Goal: Task Accomplishment & Management: Complete application form

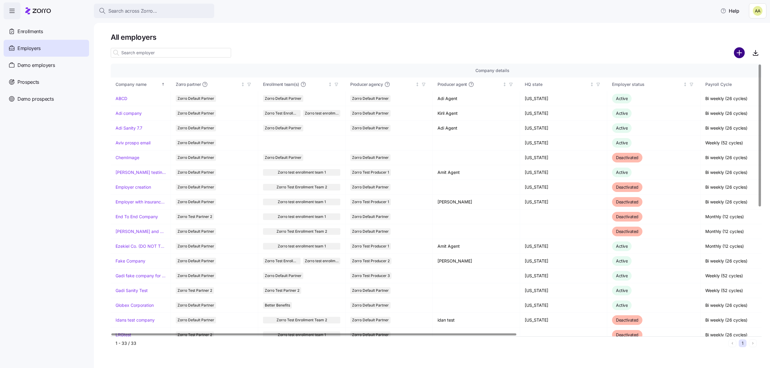
click at [738, 52] on circle "add icon" at bounding box center [740, 53] width 10 height 10
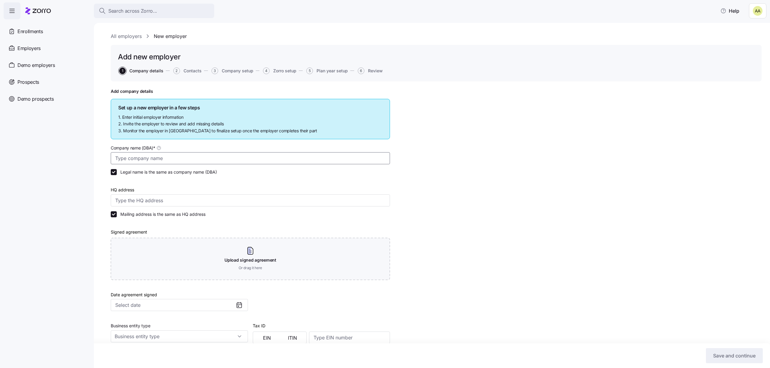
click at [195, 155] on input "Company name (DBA) *" at bounding box center [250, 158] width 279 height 12
type input "Adi Sanity Sep29"
click at [239, 199] on input "HQ address" at bounding box center [250, 200] width 279 height 12
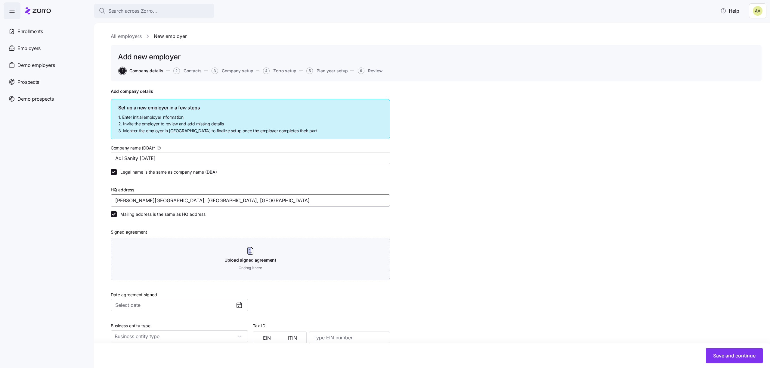
type input "Sepulveda Blvd, Torrance, CA, USA"
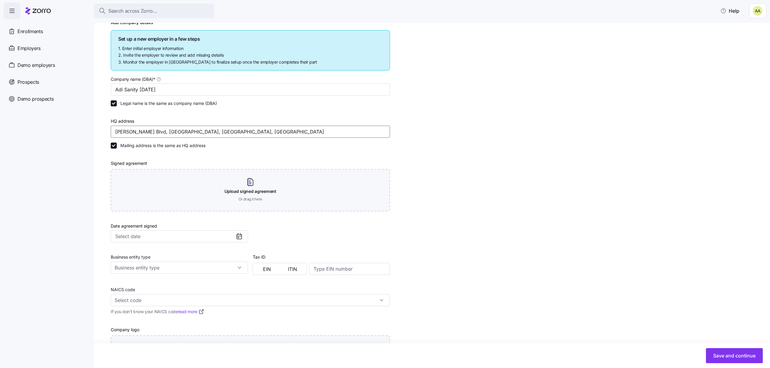
scroll to position [70, 0]
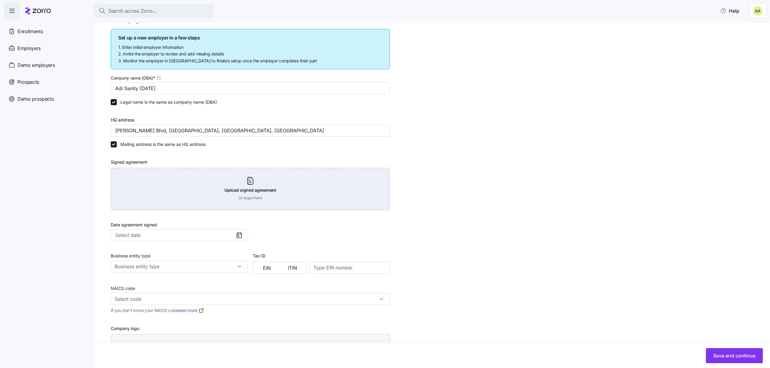
click at [206, 195] on div "Upload signed agreement Or drag it here" at bounding box center [250, 189] width 279 height 42
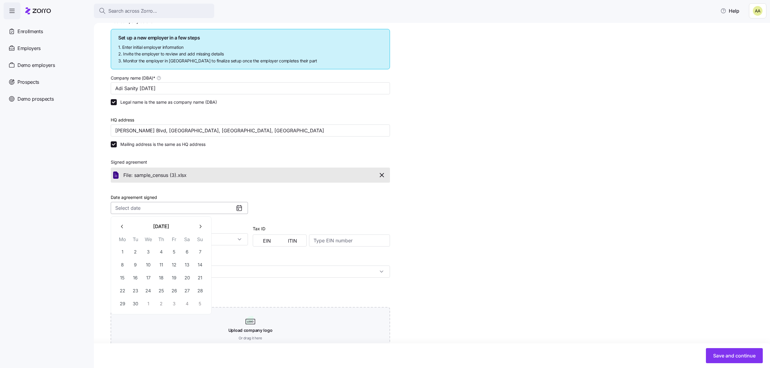
click at [177, 212] on input "Date agreement signed" at bounding box center [179, 208] width 137 height 12
click at [155, 255] on button "4" at bounding box center [161, 251] width 13 height 13
type input "September 4, 2025"
click at [155, 241] on input "Business entity type" at bounding box center [179, 239] width 137 height 12
click at [152, 267] on div "S corporation" at bounding box center [179, 266] width 132 height 11
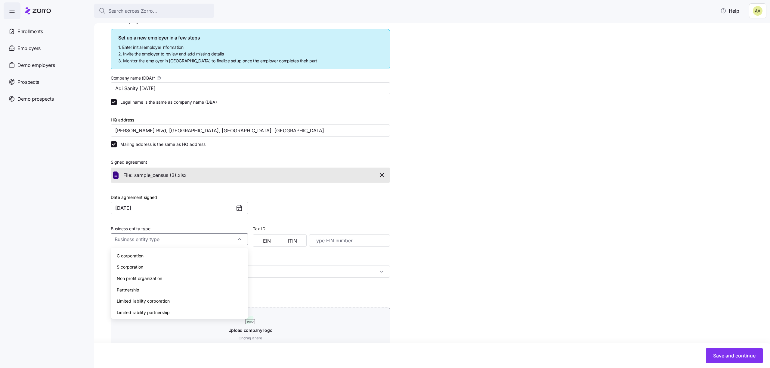
type input "S corporation"
click at [264, 240] on span "EIN" at bounding box center [267, 240] width 8 height 5
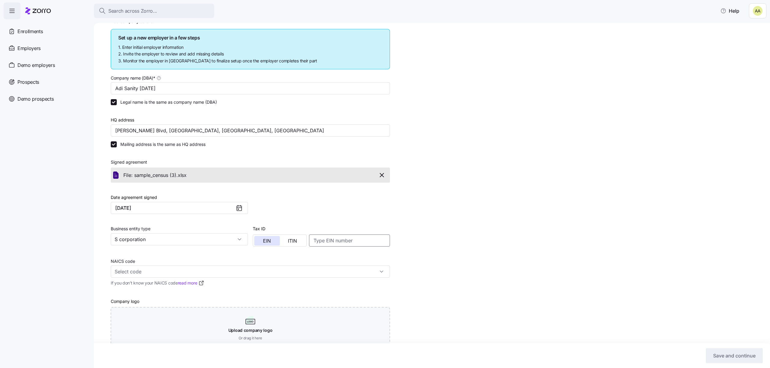
click at [343, 238] on input at bounding box center [349, 240] width 81 height 12
type input "864513222"
click at [222, 277] on div "NAICS code If you don’t know your NAICS code read more" at bounding box center [250, 269] width 284 height 40
click at [222, 274] on input "NAICS code" at bounding box center [250, 271] width 279 height 12
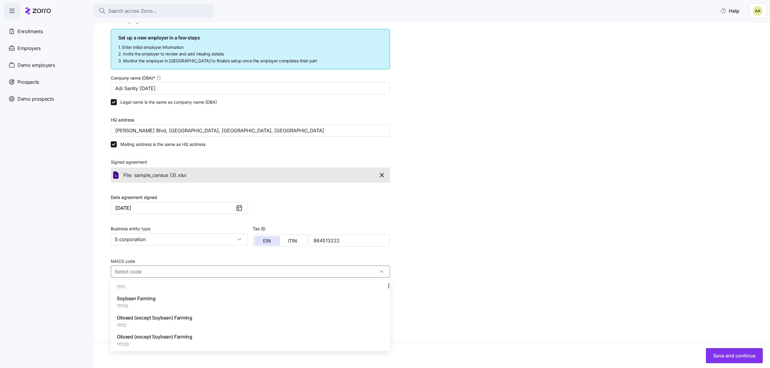
scroll to position [67, 0]
click at [194, 314] on div "Oilseed (except Soybean) Farming 11112" at bounding box center [250, 320] width 275 height 19
type input "11112 - Oilseed (except Soybean) Farming"
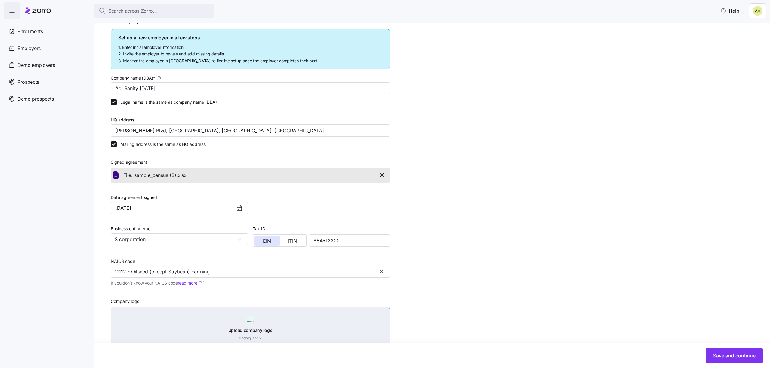
scroll to position [89, 0]
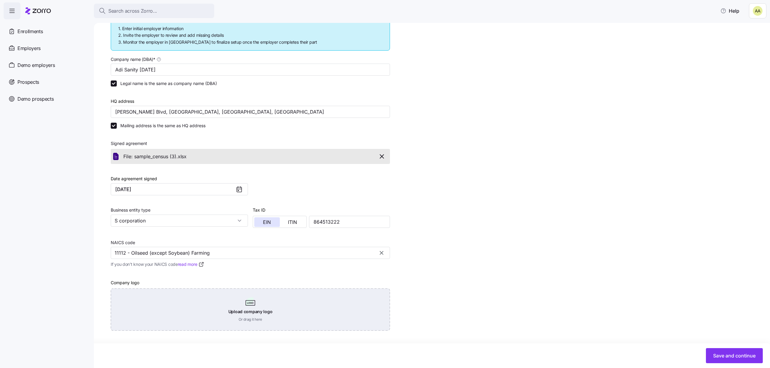
click at [210, 295] on div "Upload company logo Or drag it here" at bounding box center [250, 309] width 279 height 42
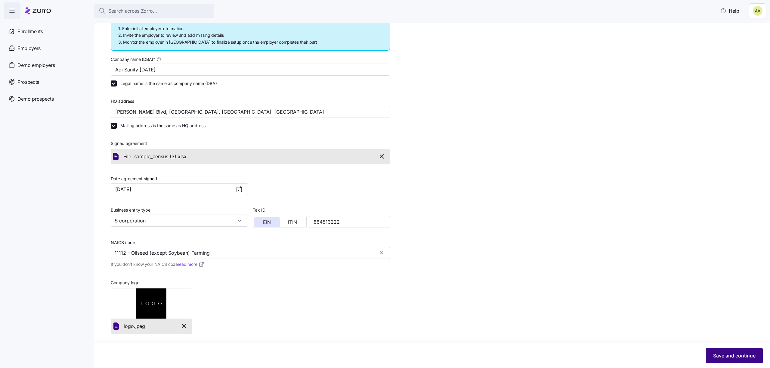
click at [716, 350] on button "Save and continue" at bounding box center [734, 355] width 57 height 15
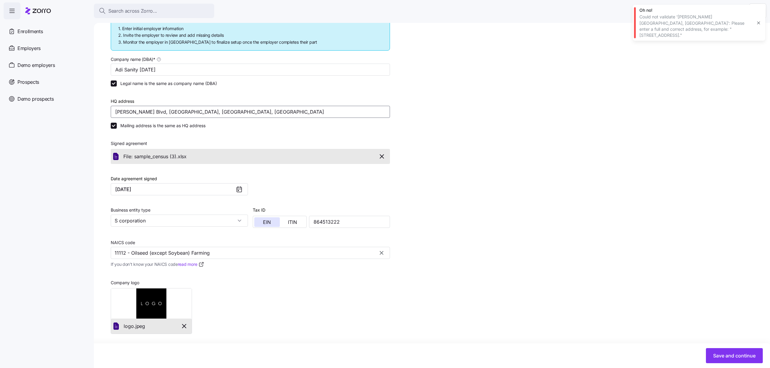
click at [237, 113] on input "Sepulveda Blvd, Torrance, CA, USA" at bounding box center [250, 112] width 279 height 12
type input "September Dr, Marbury, AL 36022, USA"
click at [720, 351] on button "Save and continue" at bounding box center [734, 355] width 57 height 15
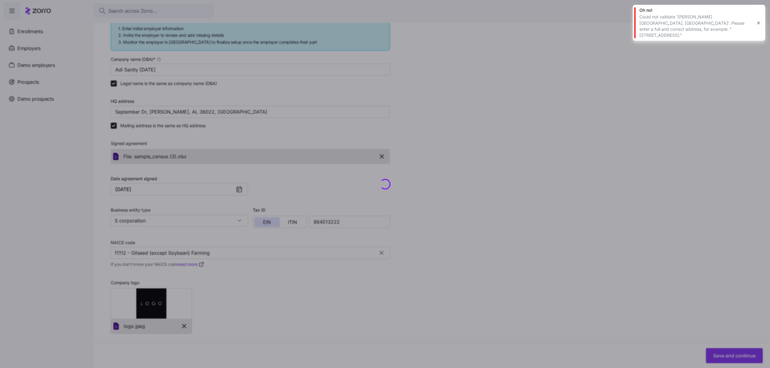
click at [759, 21] on icon "button" at bounding box center [758, 22] width 5 height 5
